Goal: Navigation & Orientation: Find specific page/section

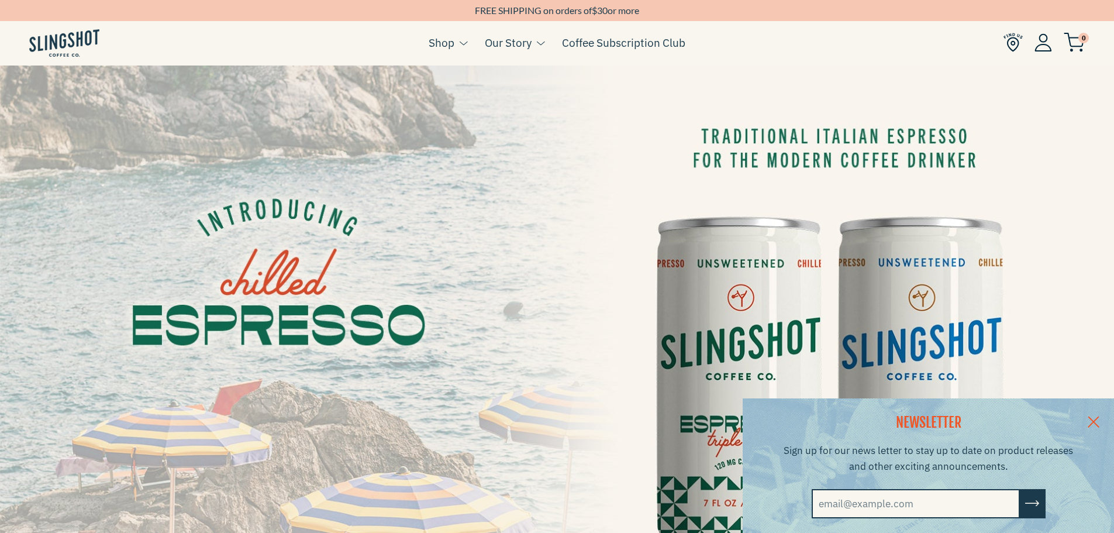
click at [1101, 417] on link at bounding box center [1093, 420] width 41 height 45
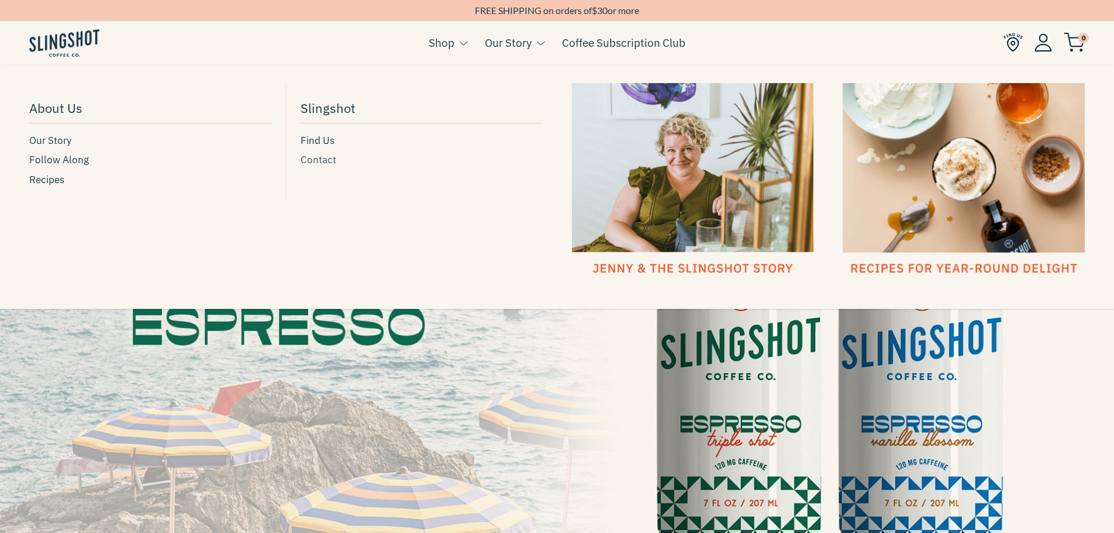
click at [321, 160] on span "Contact" at bounding box center [318, 160] width 36 height 16
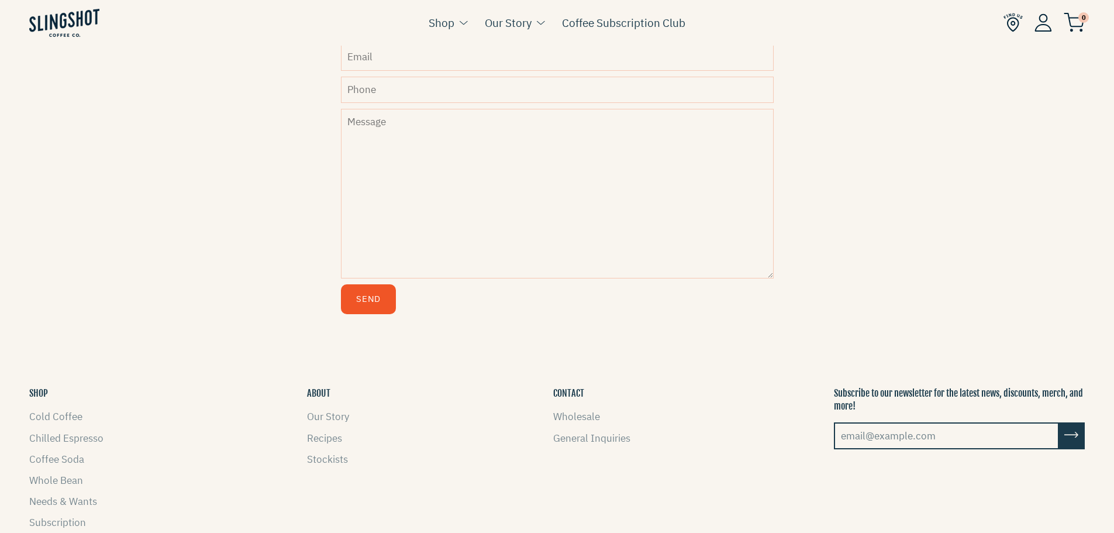
scroll to position [621, 0]
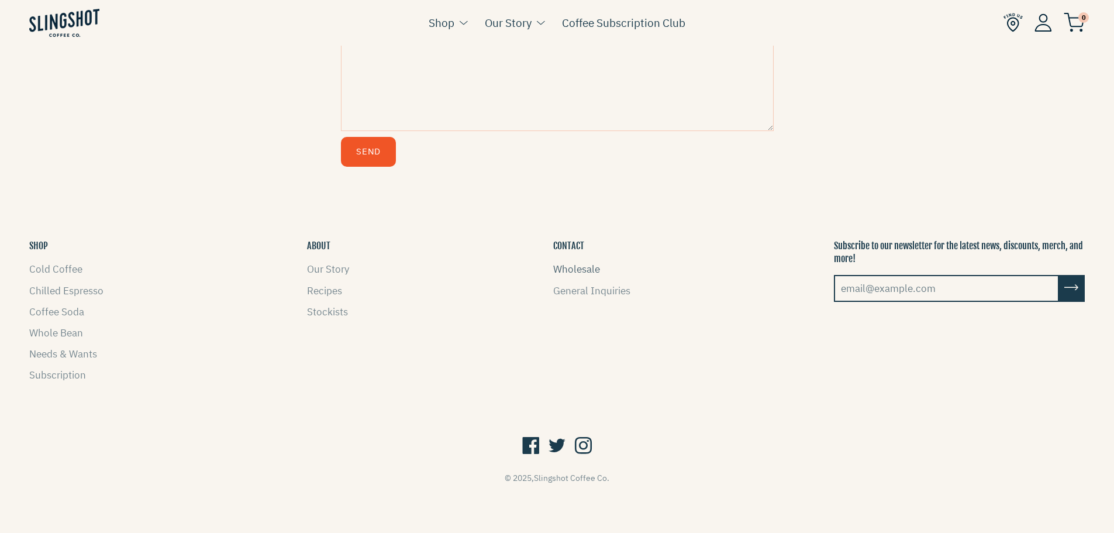
click at [581, 271] on link "Wholesale" at bounding box center [576, 268] width 47 height 13
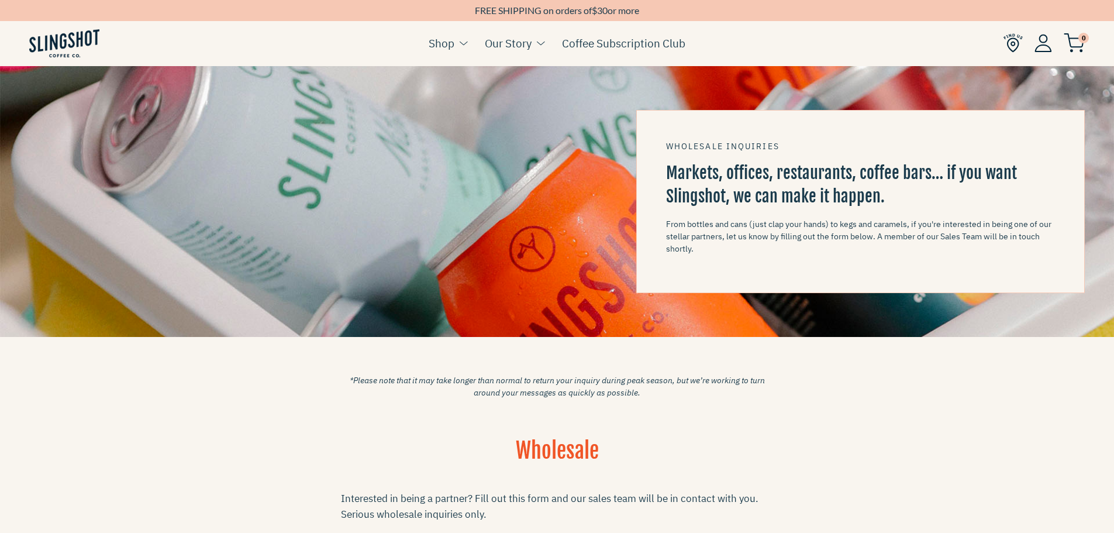
click at [513, 9] on div "FREE SHIPPING on orders of $ 30 or more" at bounding box center [557, 11] width 1114 height 12
click at [1014, 41] on img at bounding box center [1012, 42] width 19 height 19
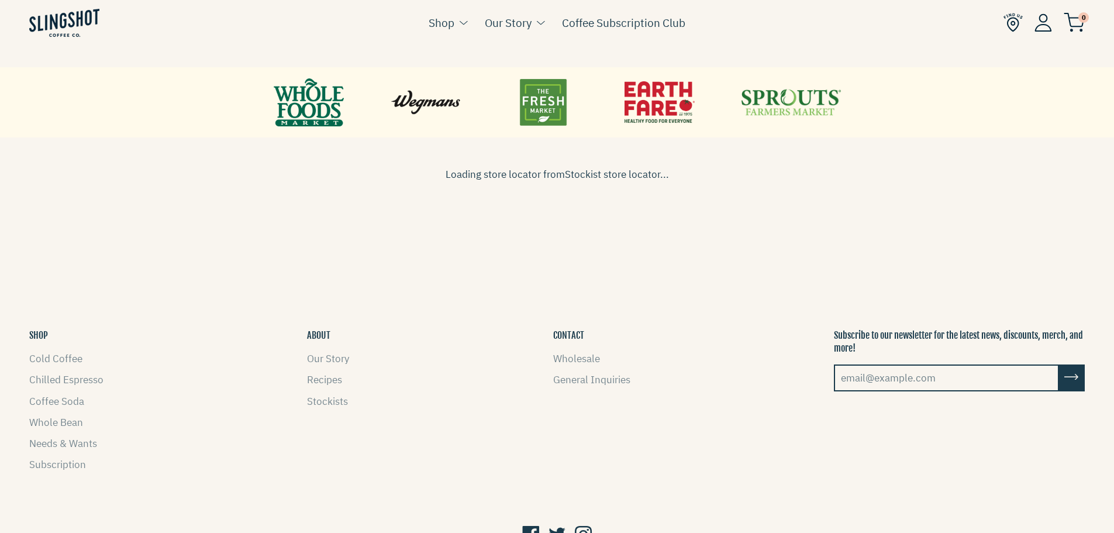
scroll to position [579, 0]
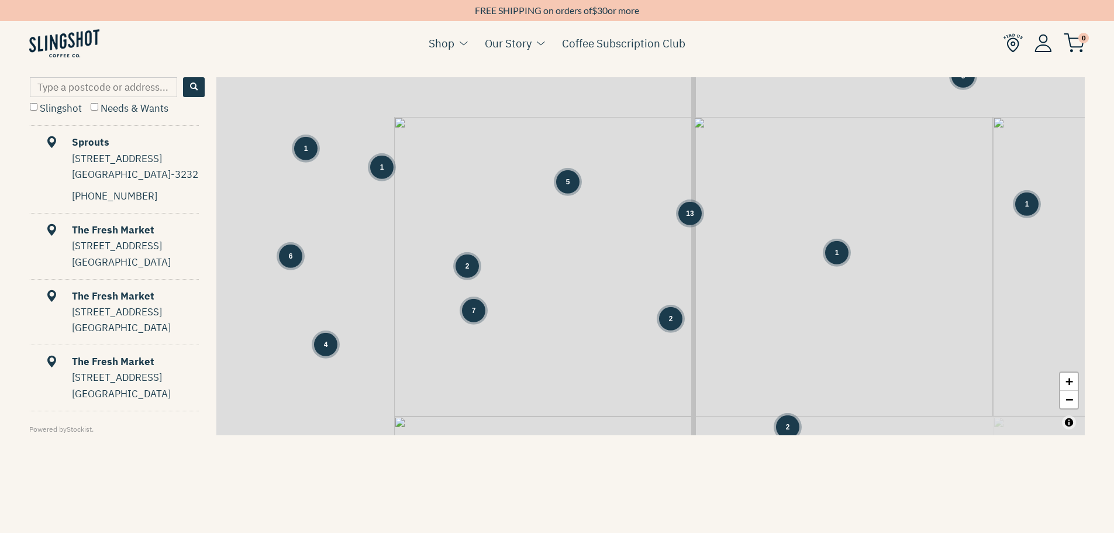
drag, startPoint x: 708, startPoint y: 200, endPoint x: 708, endPoint y: 340, distance: 139.7
click at [708, 340] on div "1 2 1 1 3 2 5 1 1 5 13 1 3 6 1 2 2 4 7 2 2 25 6 2 2 1" at bounding box center [650, 256] width 868 height 358
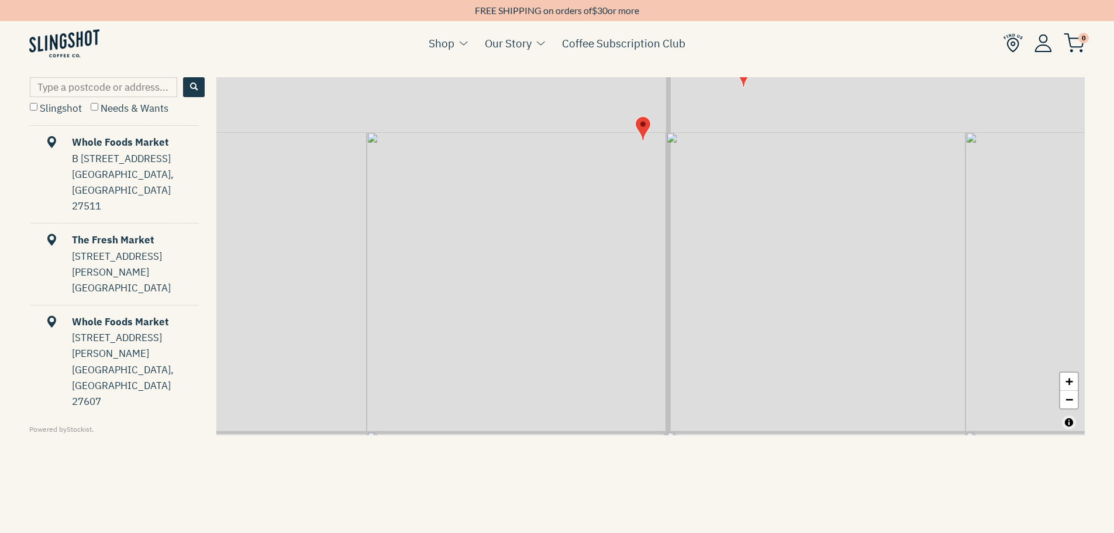
drag, startPoint x: 751, startPoint y: 146, endPoint x: 704, endPoint y: 390, distance: 249.5
click at [706, 385] on div "+ −" at bounding box center [650, 256] width 868 height 358
